Goal: Task Accomplishment & Management: Use online tool/utility

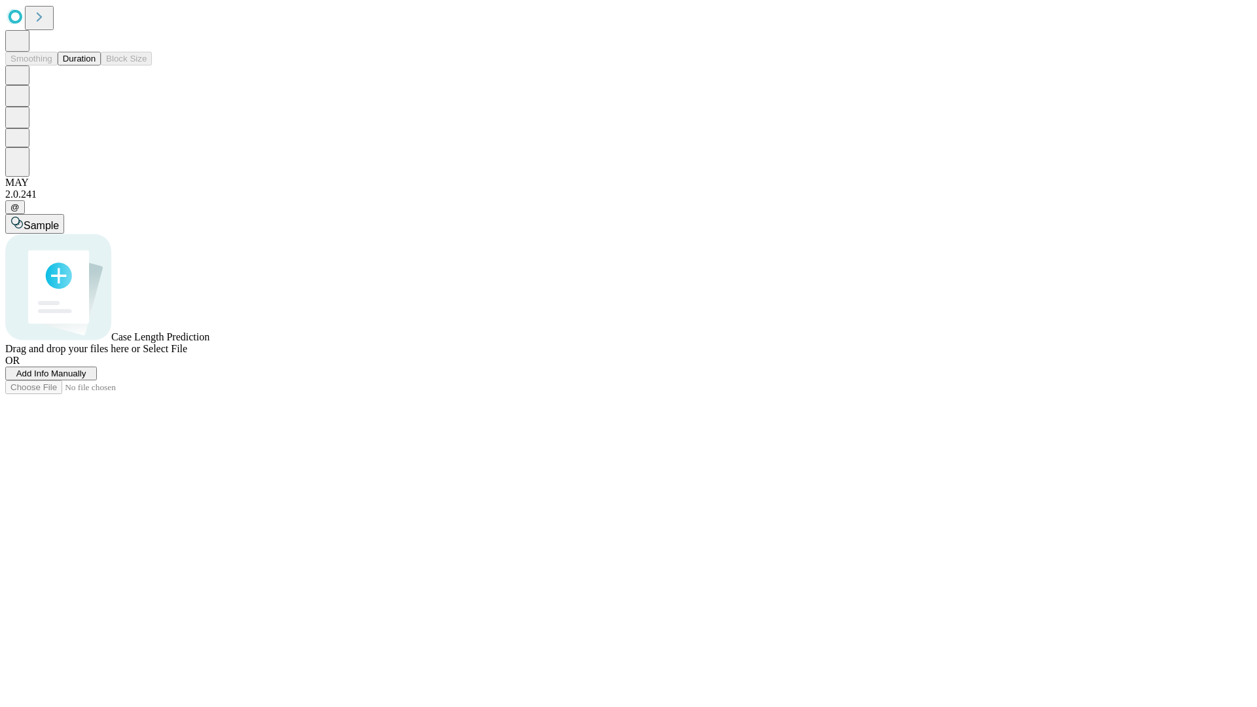
click at [86, 378] on span "Add Info Manually" at bounding box center [51, 374] width 70 height 10
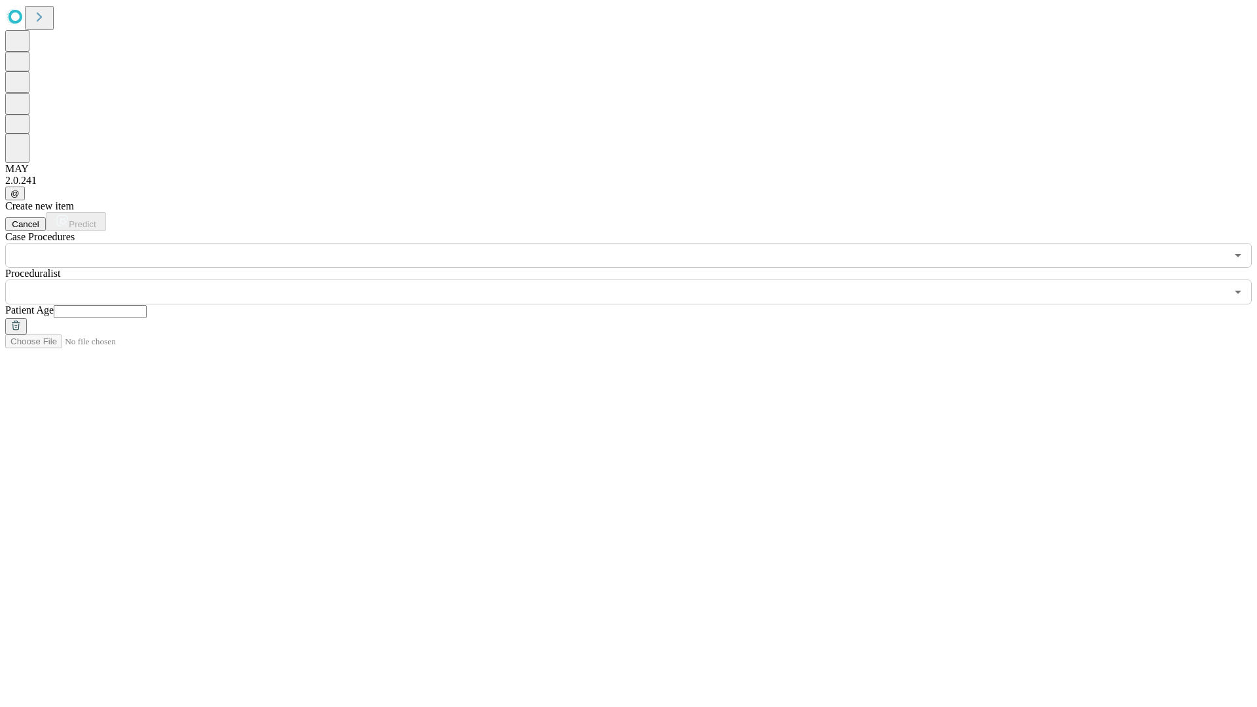
click at [147, 305] on input "text" at bounding box center [100, 311] width 93 height 13
type input "**"
click at [638, 280] on input "text" at bounding box center [615, 292] width 1221 height 25
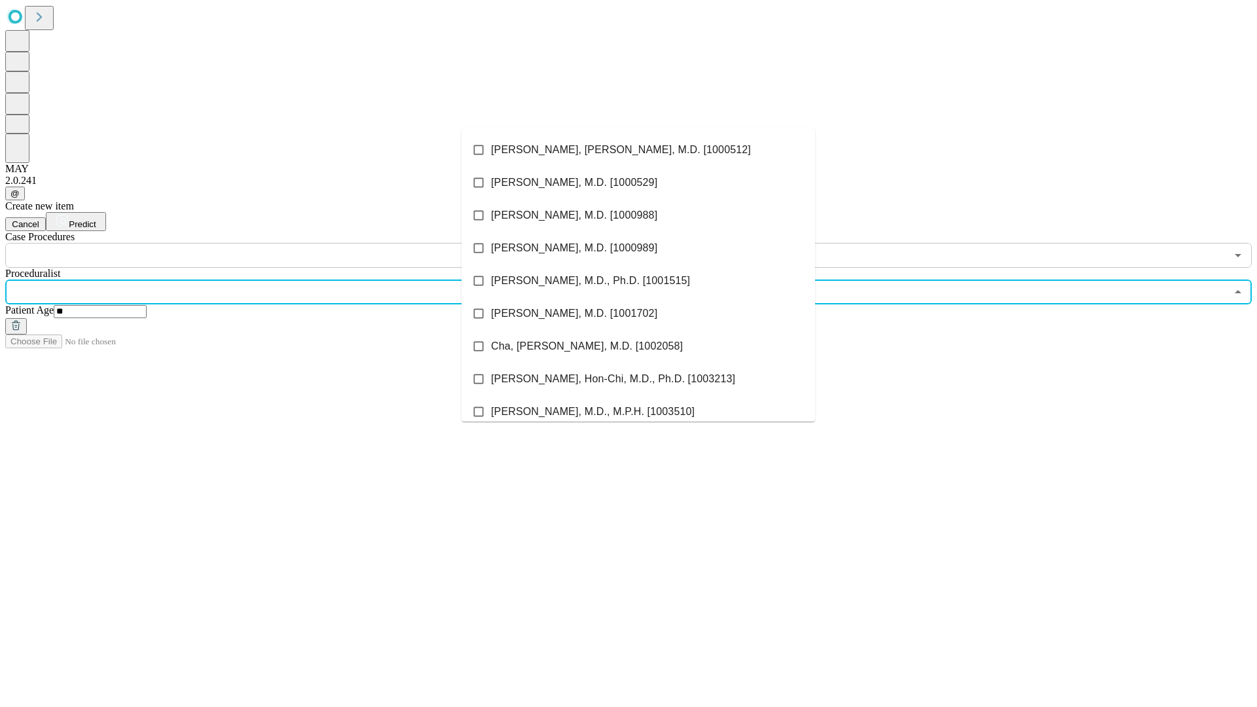
click at [638, 150] on li "[PERSON_NAME], [PERSON_NAME], M.D. [1000512]" at bounding box center [639, 150] width 354 height 33
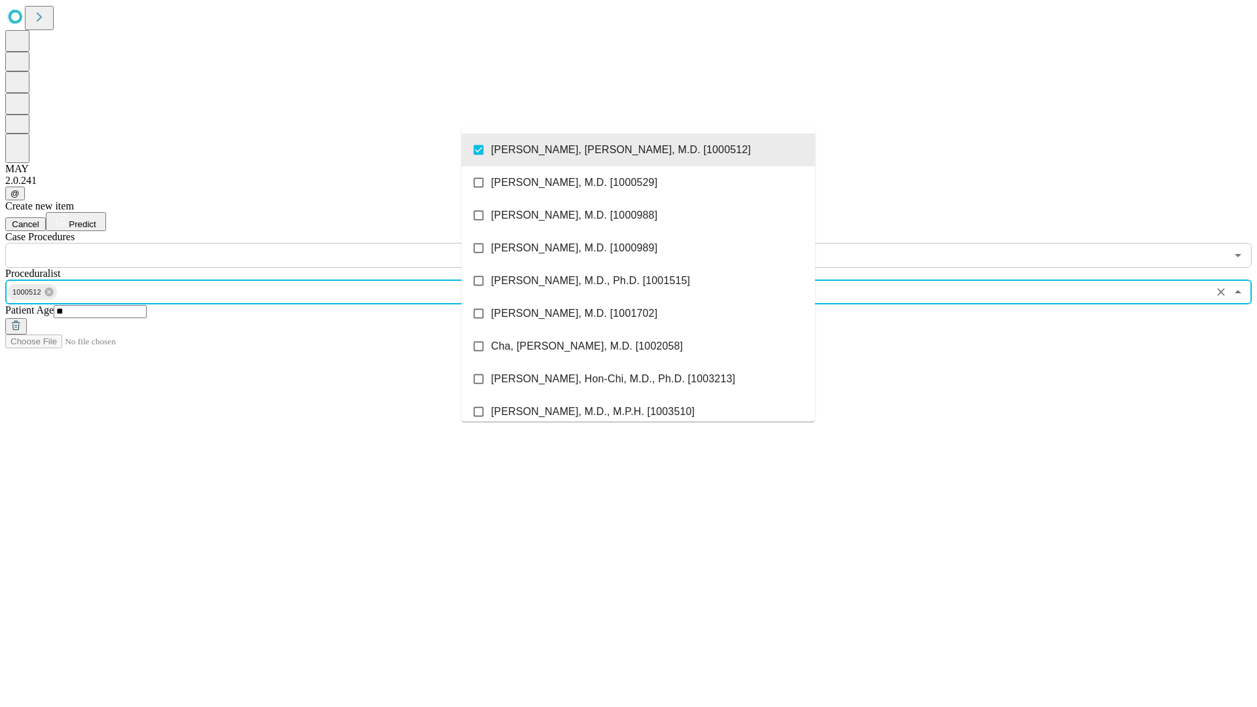
click at [275, 243] on input "text" at bounding box center [615, 255] width 1221 height 25
